Goal: Book appointment/travel/reservation

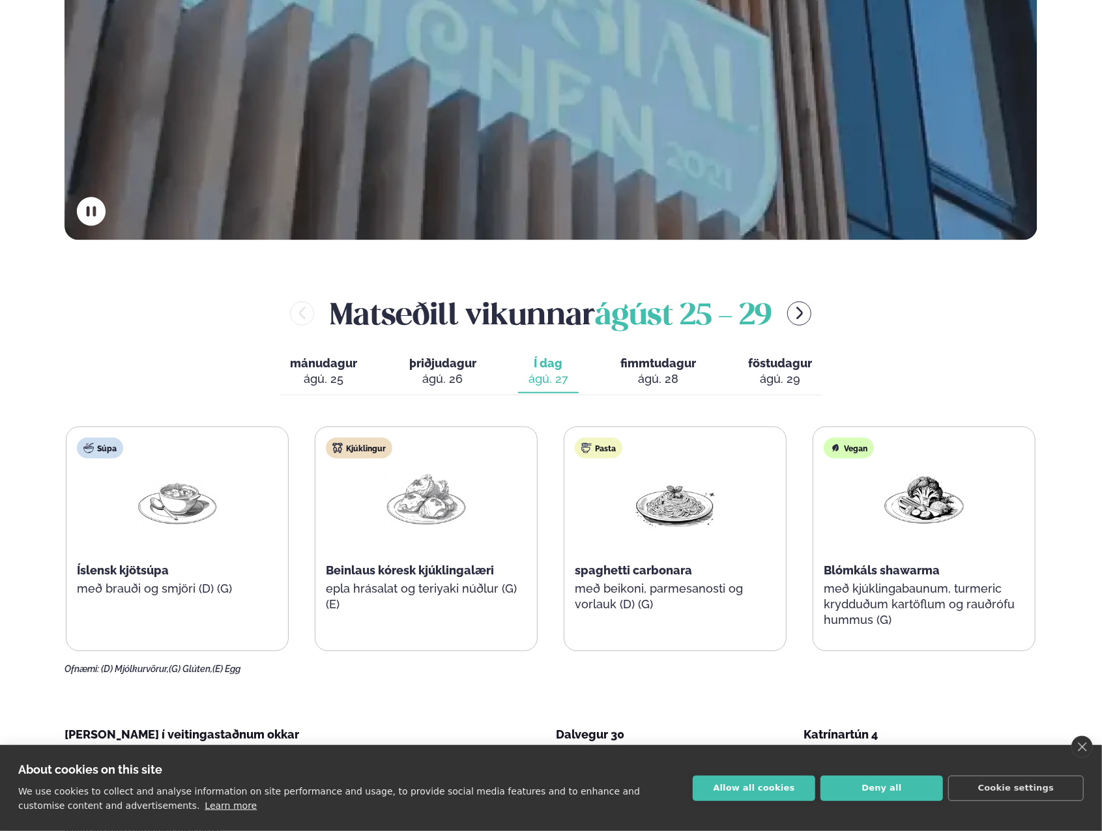
scroll to position [502, 0]
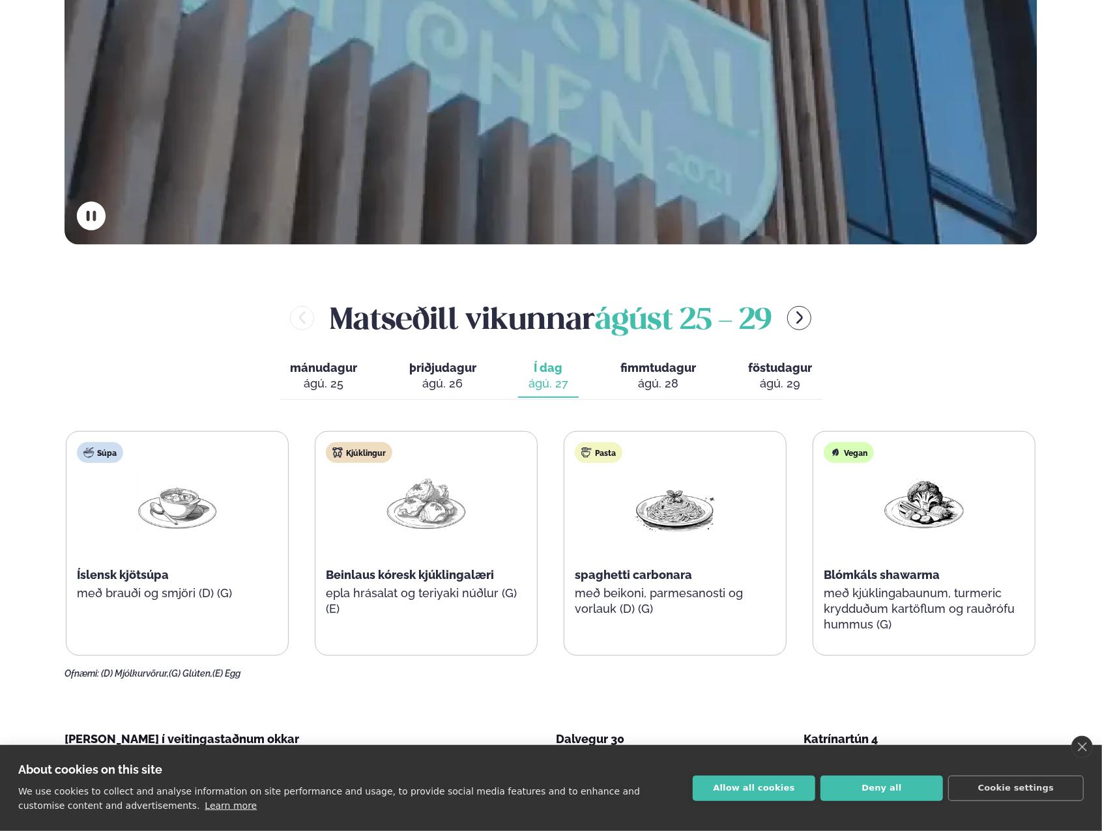
click at [456, 376] on div "ágú. 26" at bounding box center [442, 384] width 67 height 16
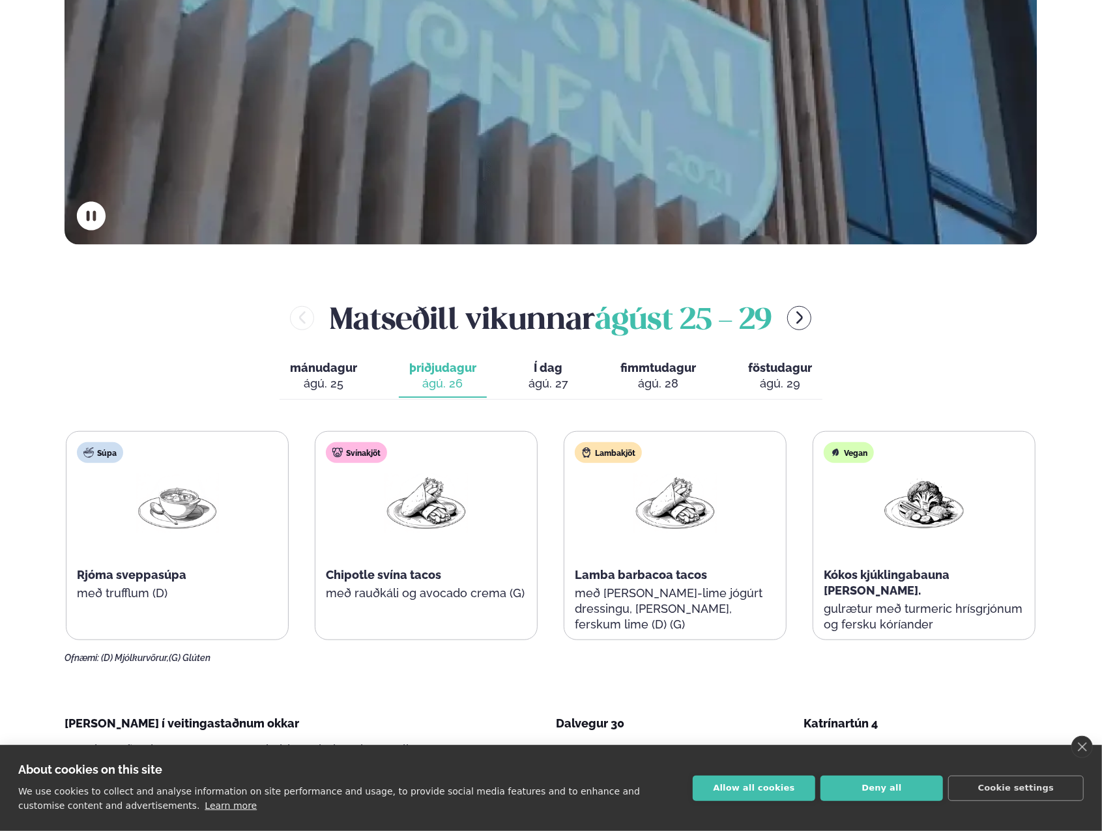
click at [549, 372] on span "Í dag" at bounding box center [548, 368] width 40 height 16
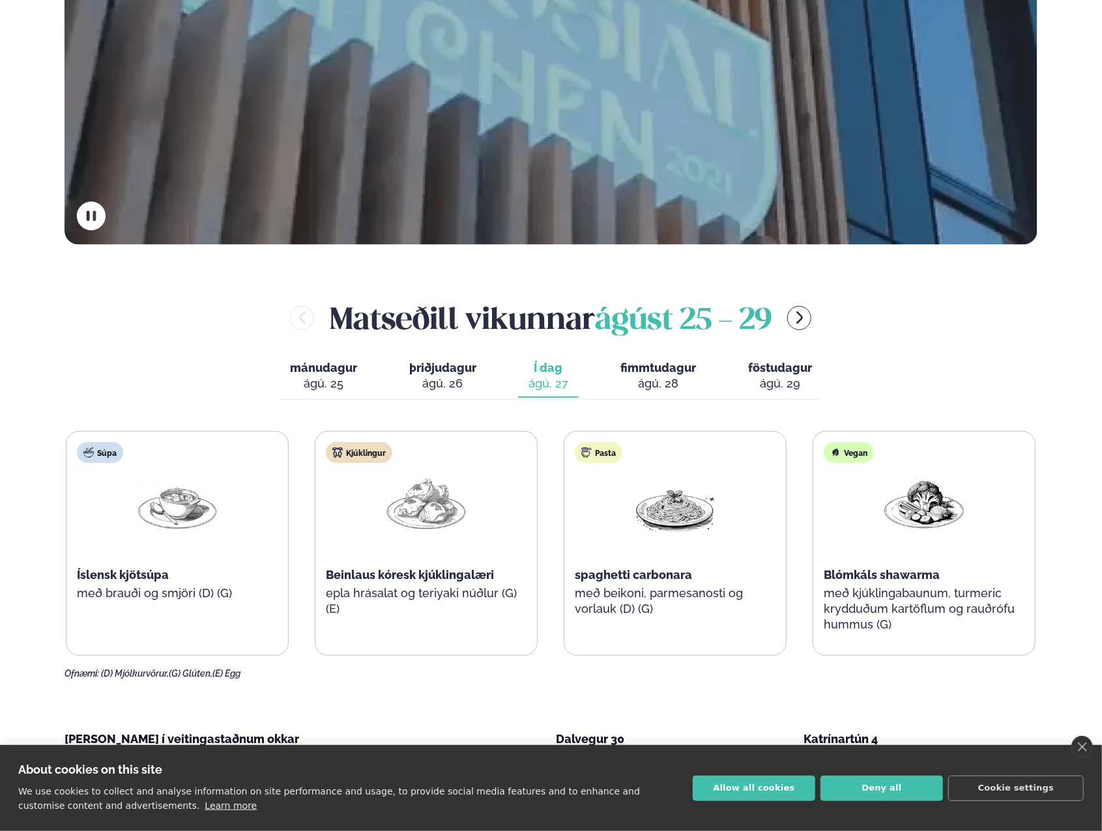
click at [657, 397] on button "fimmtudagur fim. [DATE]" at bounding box center [658, 376] width 96 height 43
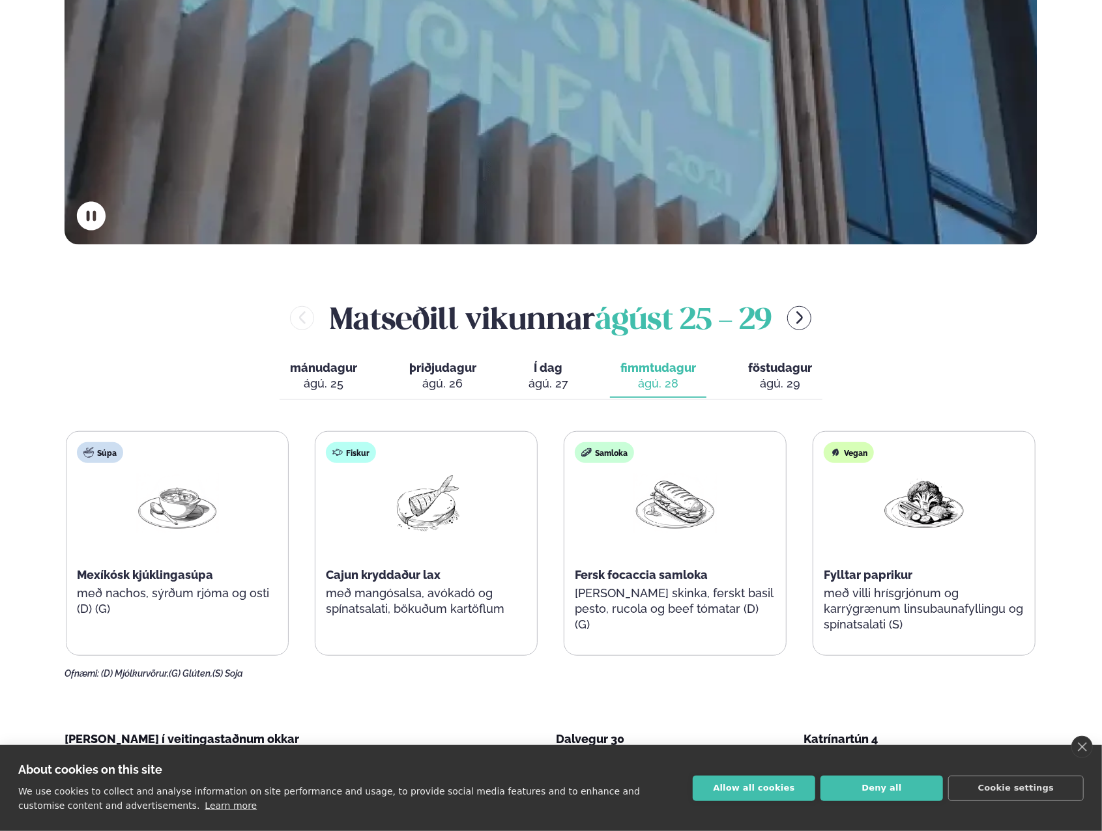
click at [787, 376] on div "ágú. 29" at bounding box center [780, 384] width 64 height 16
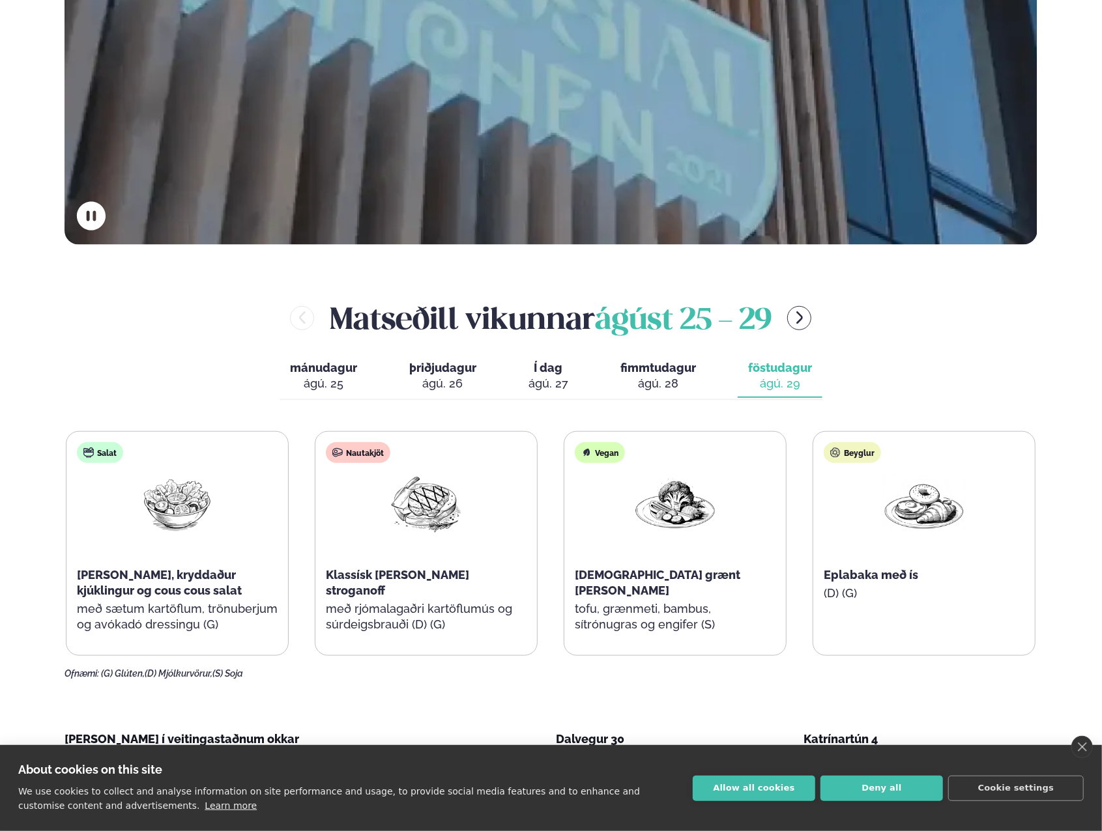
click at [655, 382] on div "ágú. 28" at bounding box center [658, 384] width 76 height 16
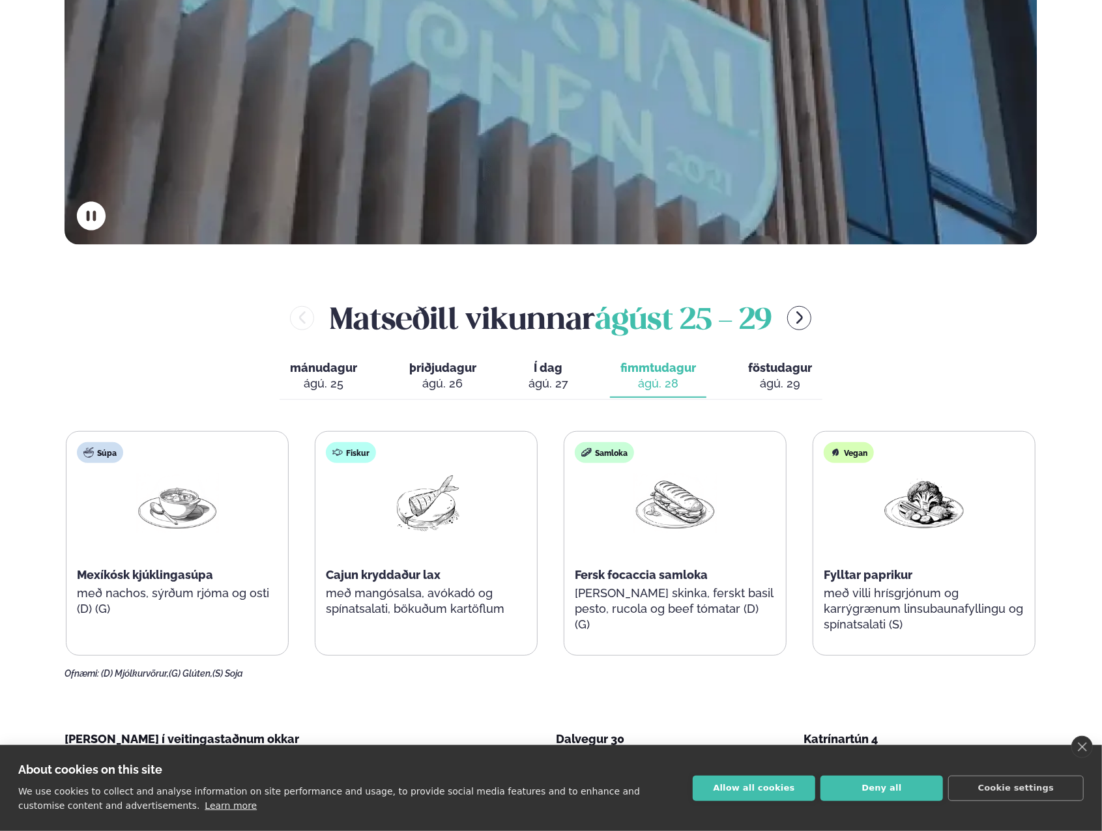
scroll to position [633, 0]
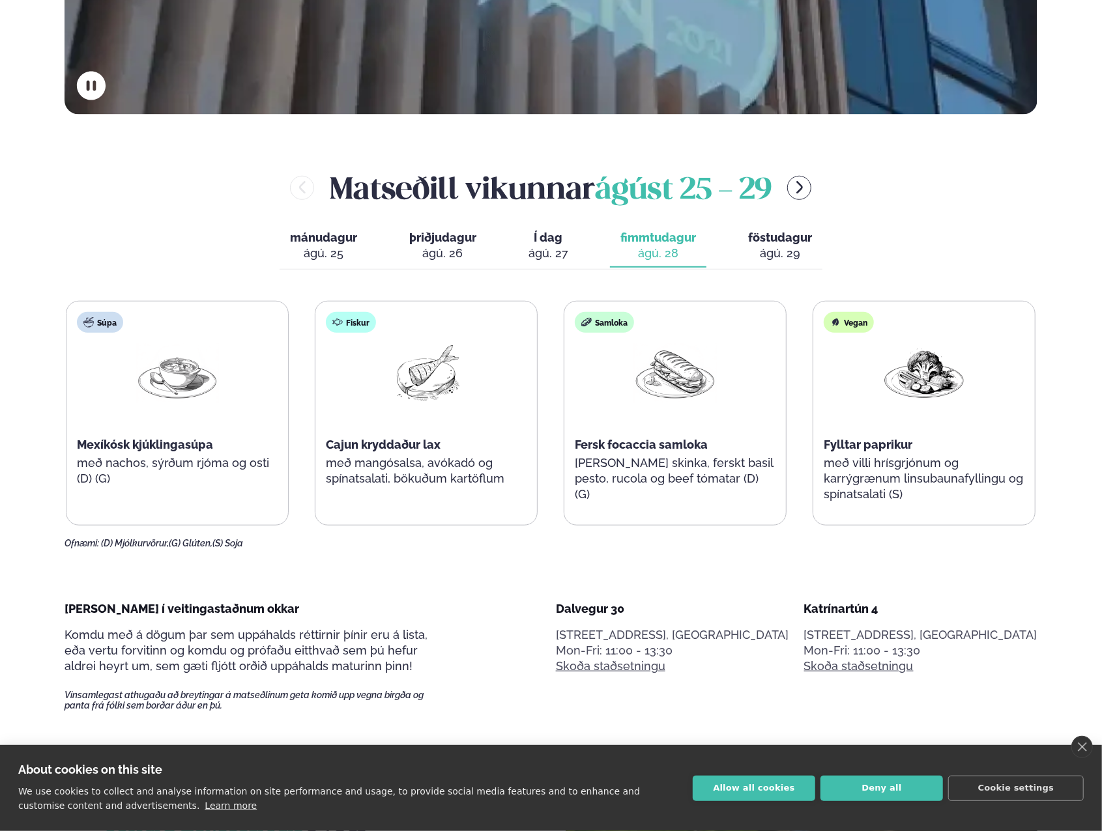
click at [788, 261] on button "föstudagur fös. [DATE]" at bounding box center [780, 246] width 85 height 43
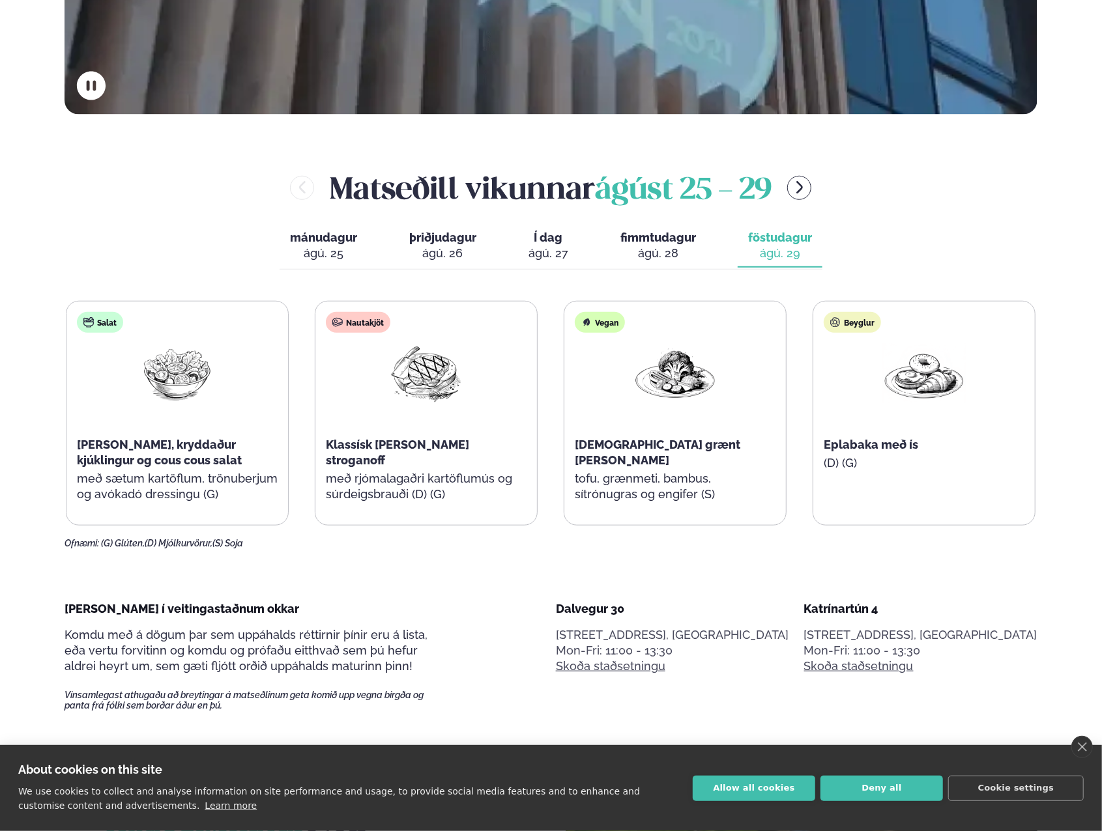
click at [549, 240] on span "Í dag" at bounding box center [548, 238] width 40 height 16
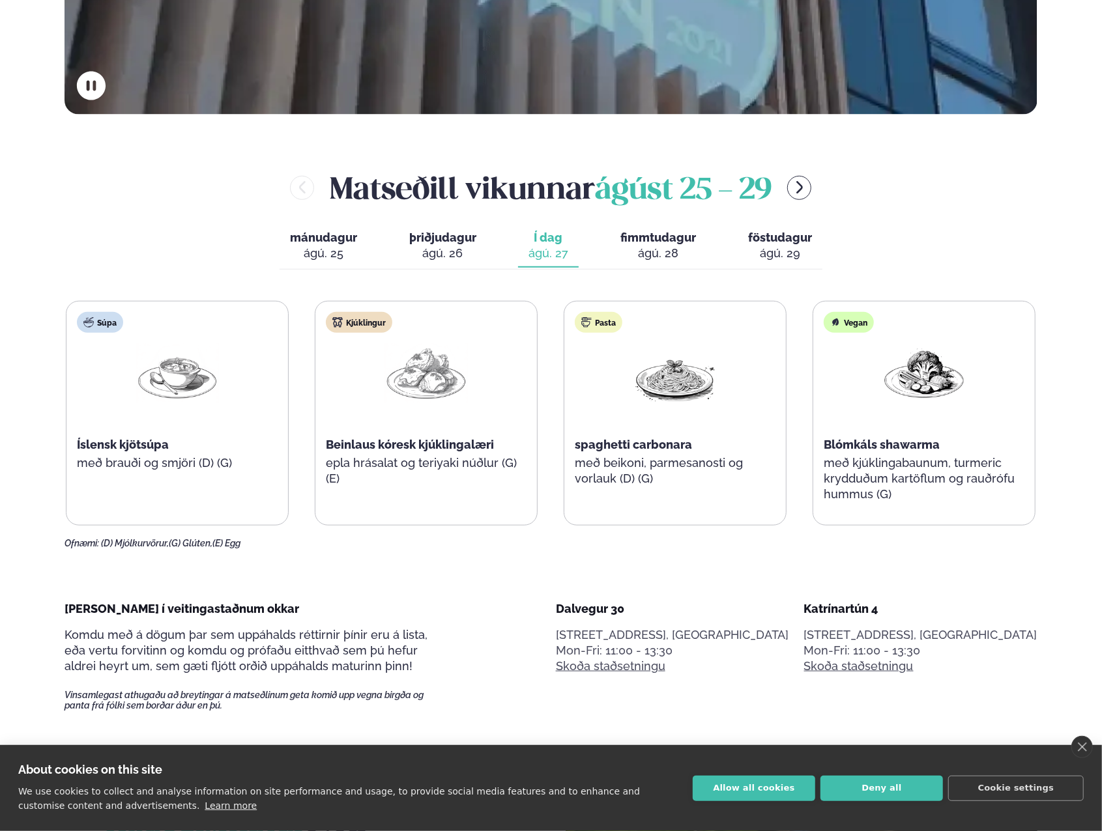
click at [428, 230] on button "þriðjudagur þri. [DATE]" at bounding box center [443, 246] width 88 height 43
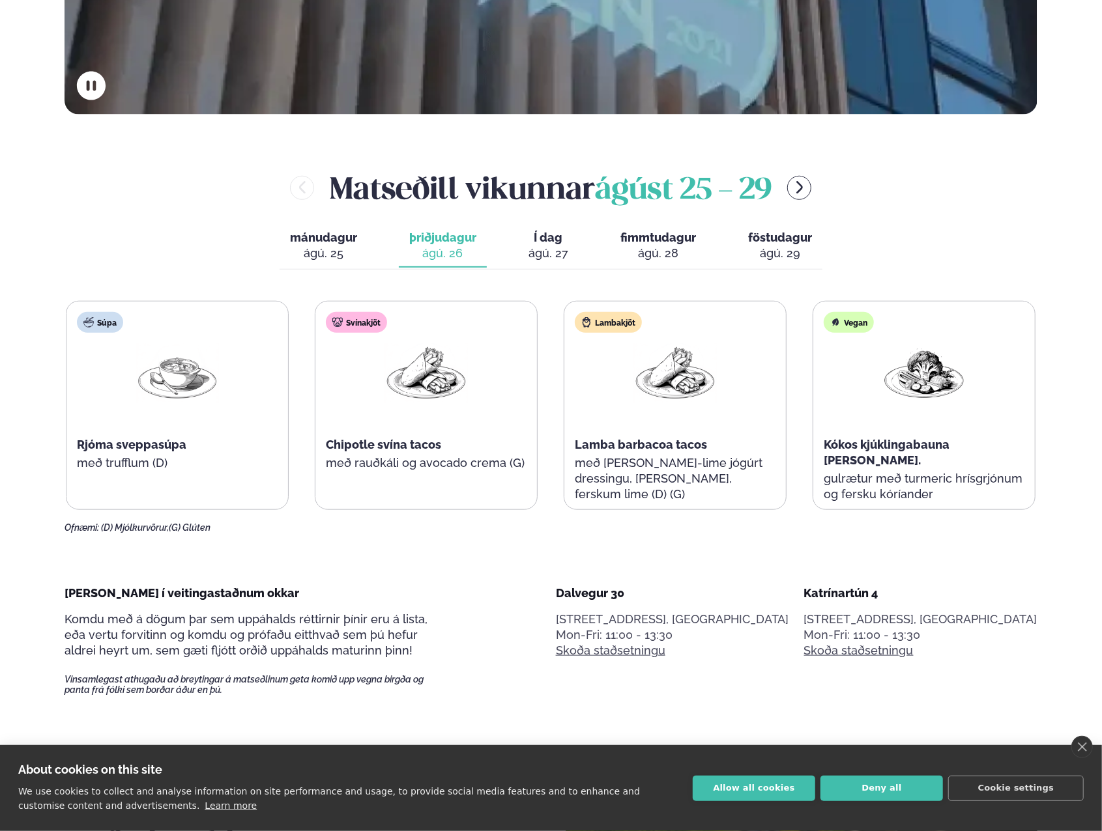
click at [306, 255] on div "ágú. 25" at bounding box center [323, 254] width 67 height 16
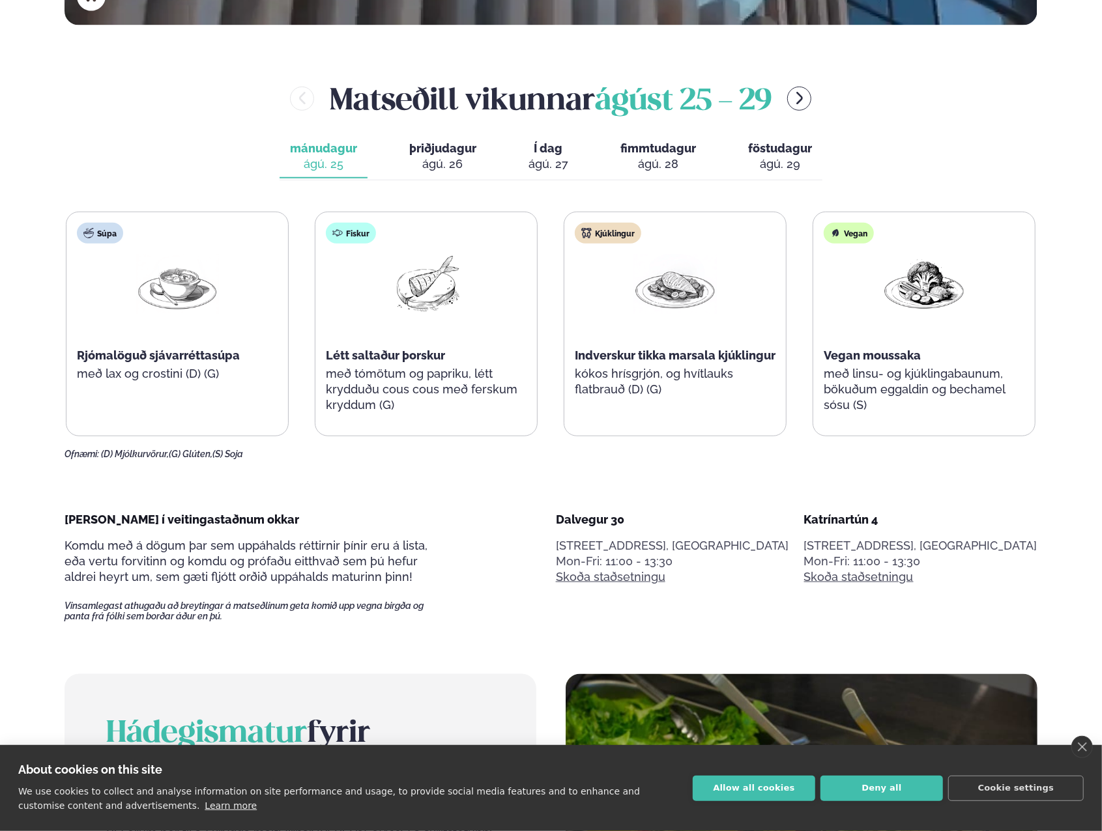
scroll to position [828, 0]
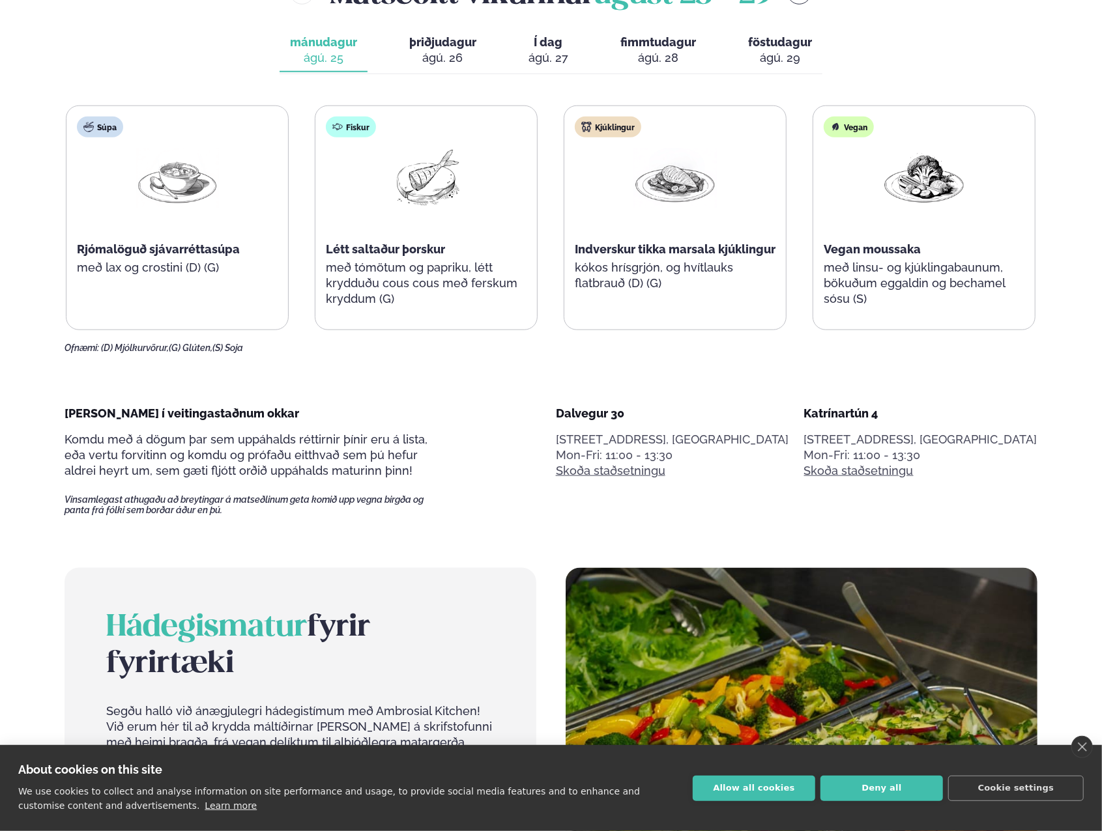
click at [443, 197] on img at bounding box center [425, 178] width 83 height 61
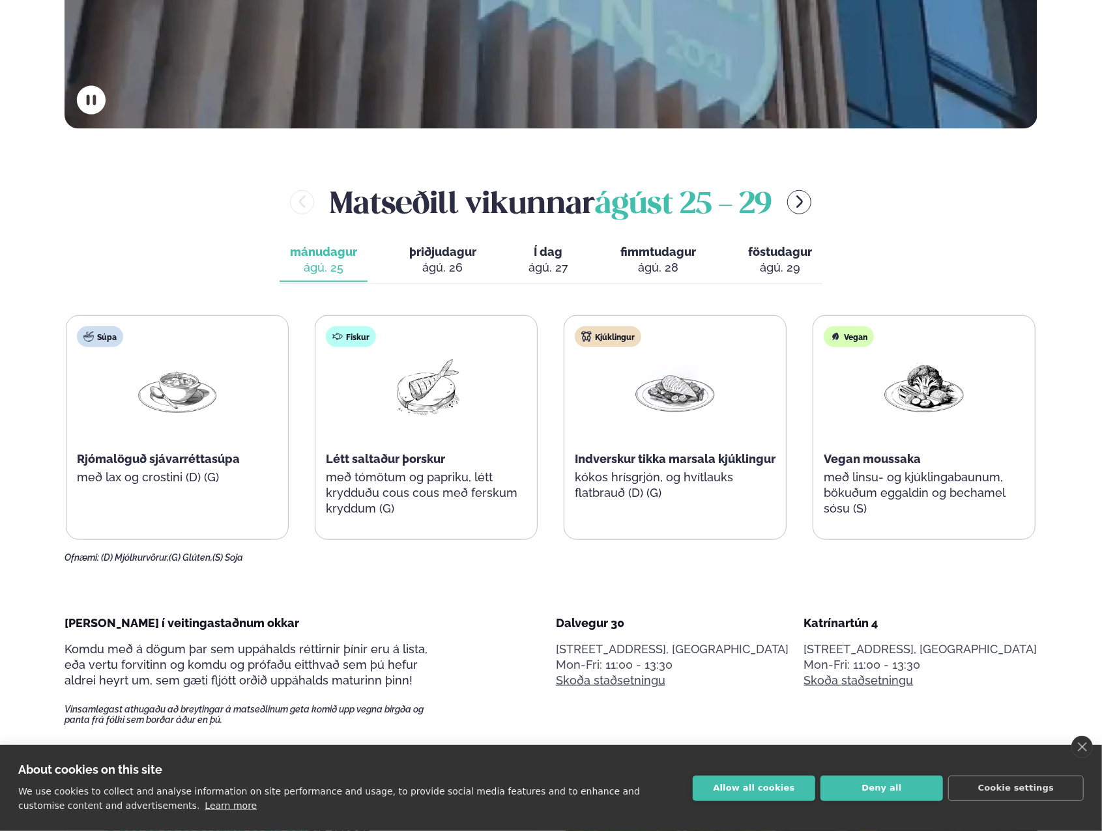
scroll to position [568, 0]
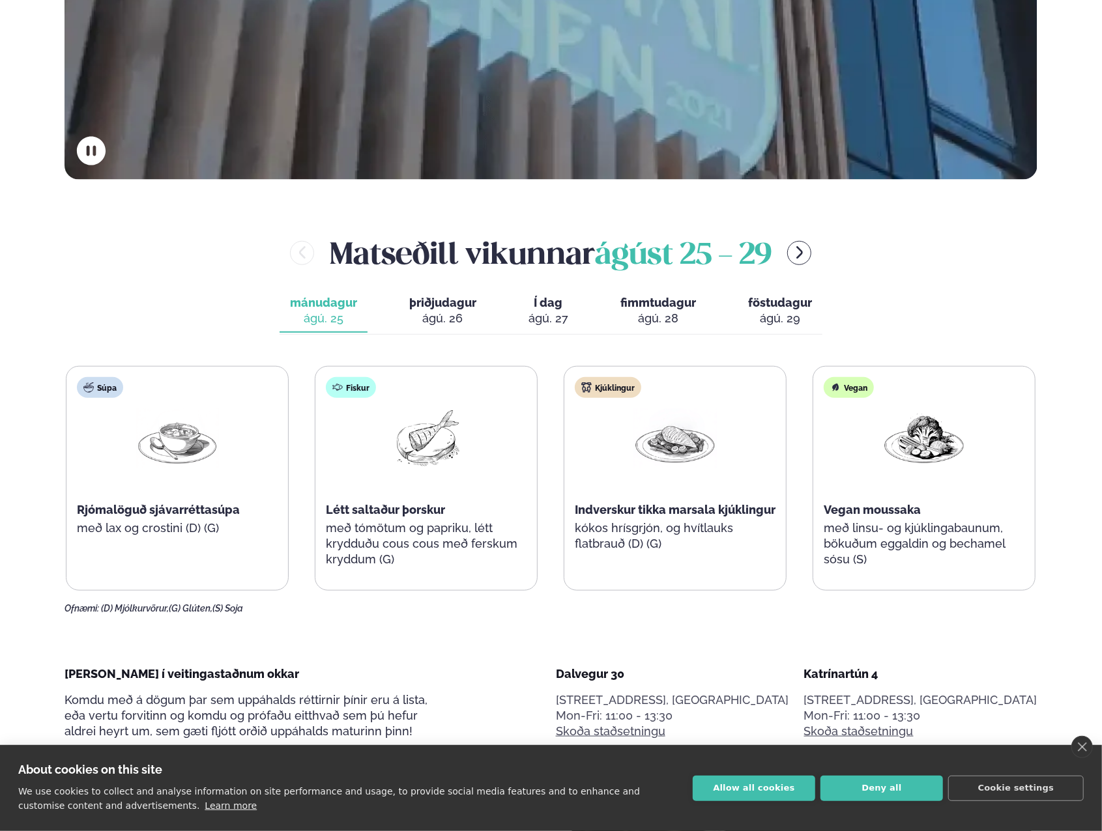
click at [459, 298] on span "þriðjudagur" at bounding box center [442, 303] width 67 height 14
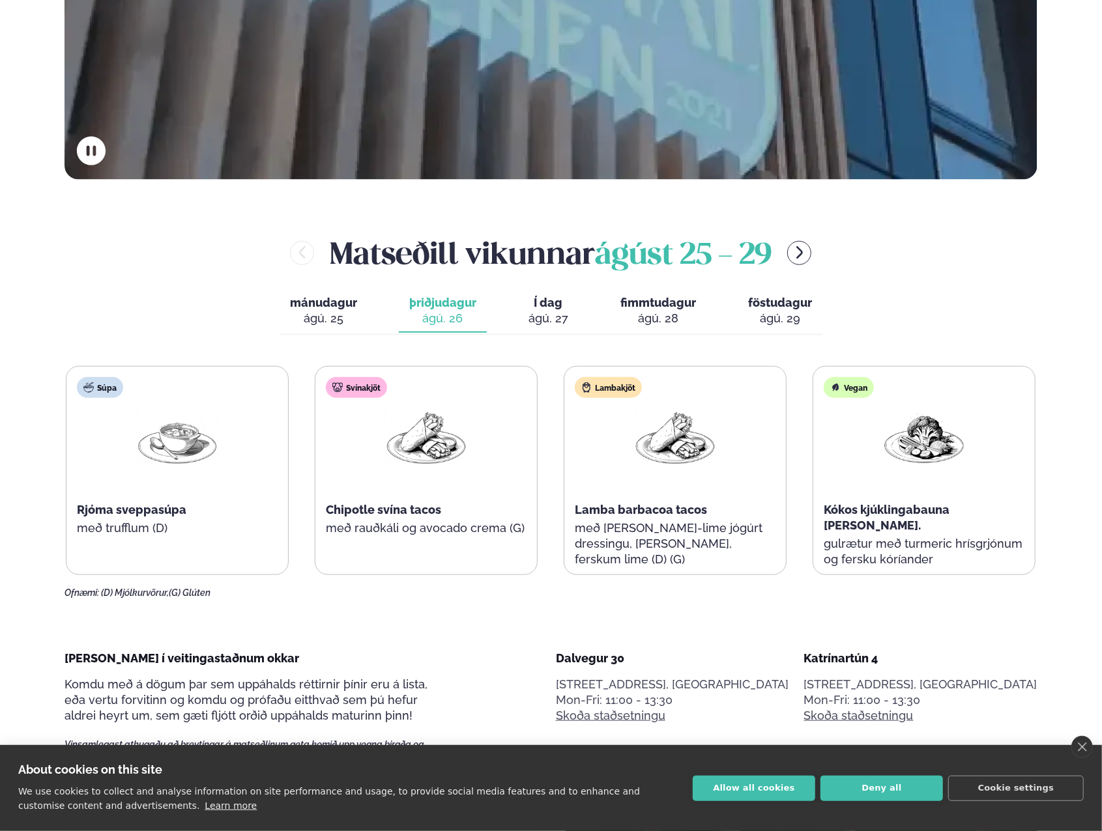
click at [558, 309] on span "Í dag" at bounding box center [548, 303] width 40 height 16
